Goal: Information Seeking & Learning: Learn about a topic

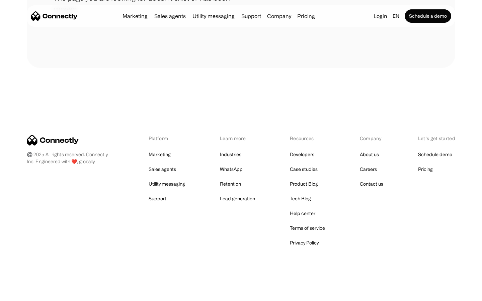
scroll to position [122, 0]
